Goal: Transaction & Acquisition: Purchase product/service

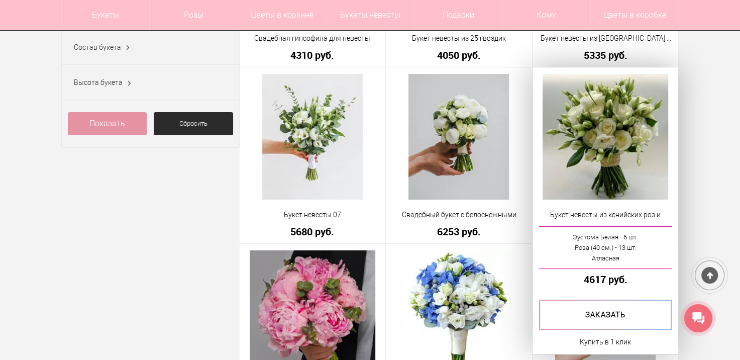
scroll to position [302, 0]
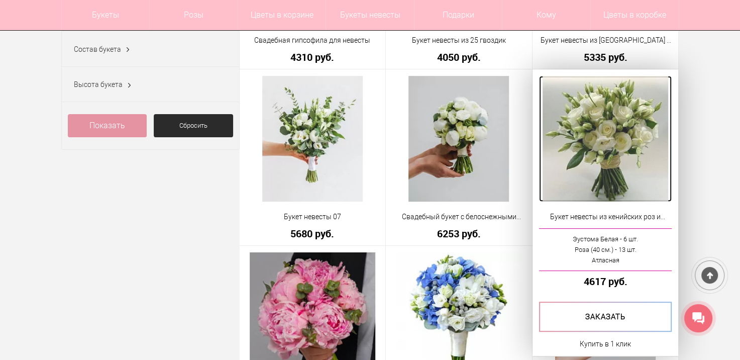
click at [615, 193] on img at bounding box center [606, 139] width 126 height 126
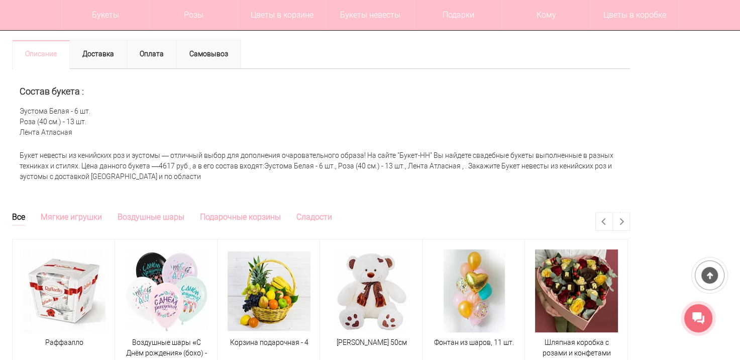
scroll to position [402, 0]
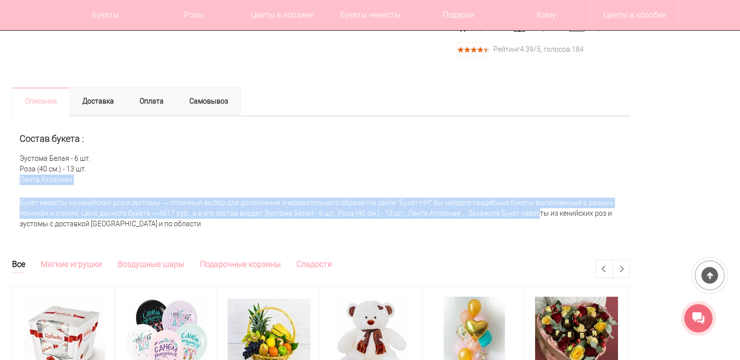
drag, startPoint x: 472, startPoint y: 213, endPoint x: 159, endPoint y: 185, distance: 314.4
click at [159, 185] on div "Описание Состав букета : Эустома Белая - 6 шт. Роза (40 см.) - 13 шт. Лента Атл…" at bounding box center [321, 188] width 618 height 144
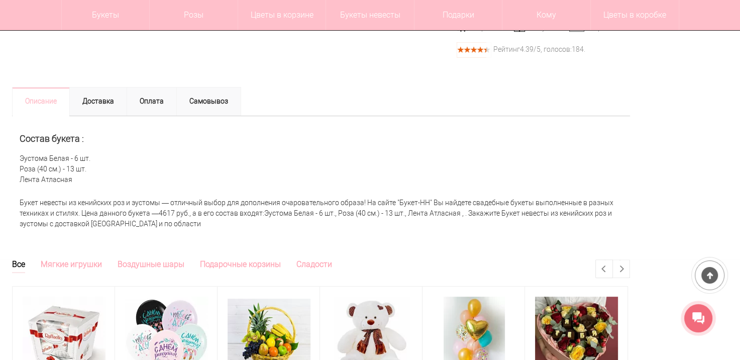
drag, startPoint x: 94, startPoint y: 223, endPoint x: 81, endPoint y: 132, distance: 91.8
click at [95, 223] on div "Букет невесты из кенийских роз и эустомы — отличный выбор для дополнения очаров…" at bounding box center [321, 214] width 618 height 42
click at [119, 108] on link "Доставка" at bounding box center [98, 101] width 58 height 29
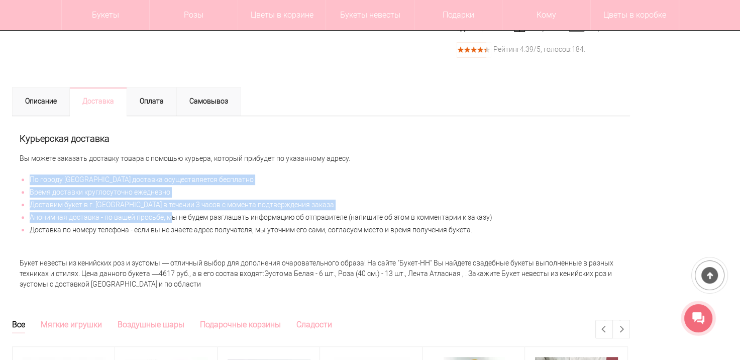
drag, startPoint x: 29, startPoint y: 181, endPoint x: 169, endPoint y: 184, distance: 139.8
click at [169, 209] on ul "По городу Нижний Новгород доставка осуществляется бесплатно Время доставки круг…" at bounding box center [321, 204] width 603 height 61
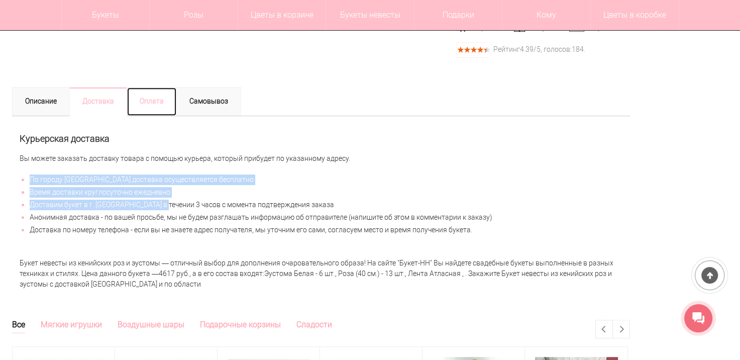
click at [155, 111] on link "Оплата" at bounding box center [152, 101] width 50 height 29
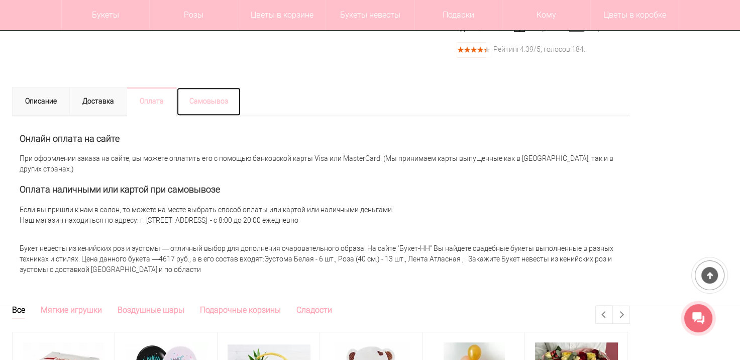
click at [198, 101] on link "Самовывоз" at bounding box center [208, 101] width 65 height 29
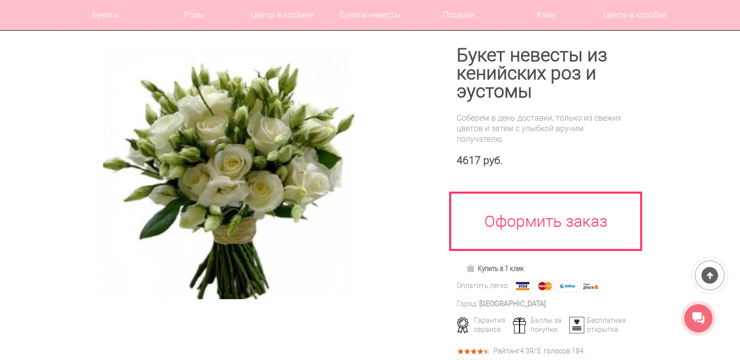
scroll to position [101, 0]
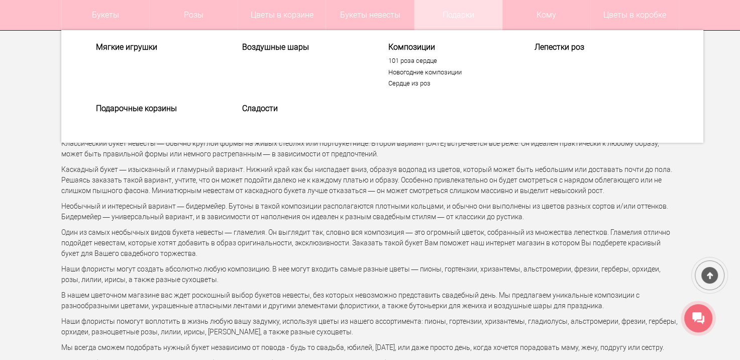
scroll to position [2996, 0]
